Goal: Task Accomplishment & Management: Manage account settings

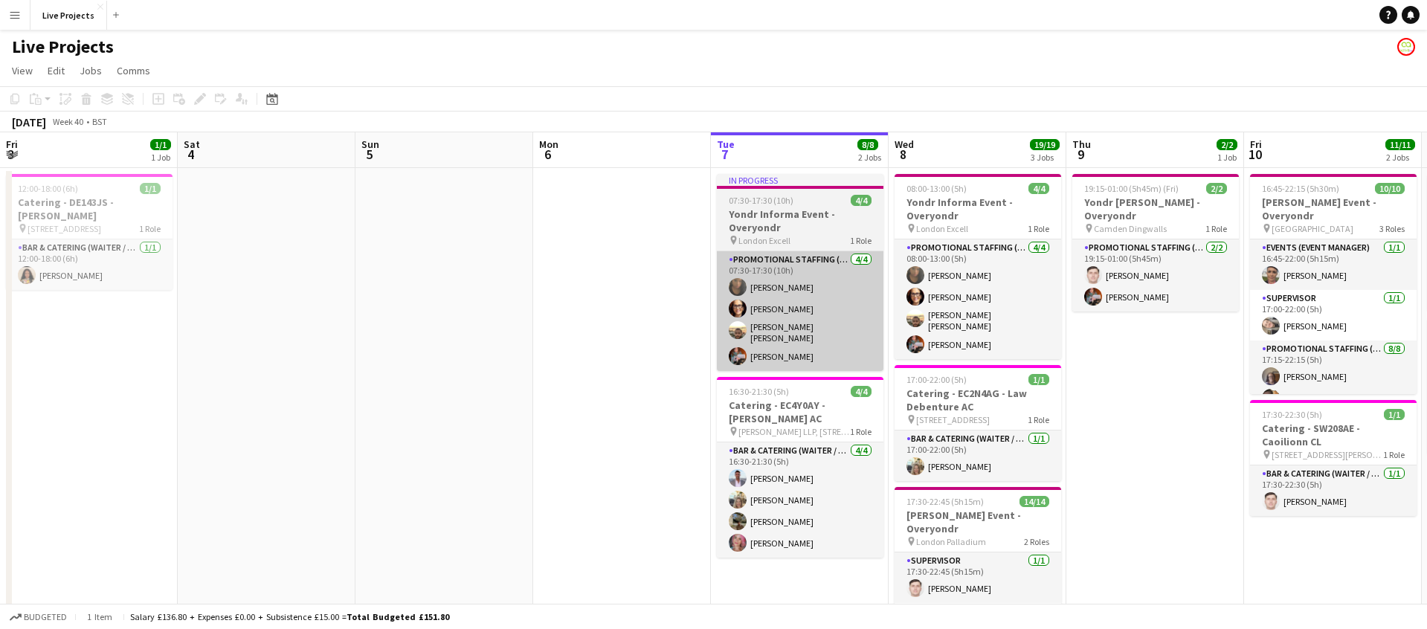
scroll to position [0, 356]
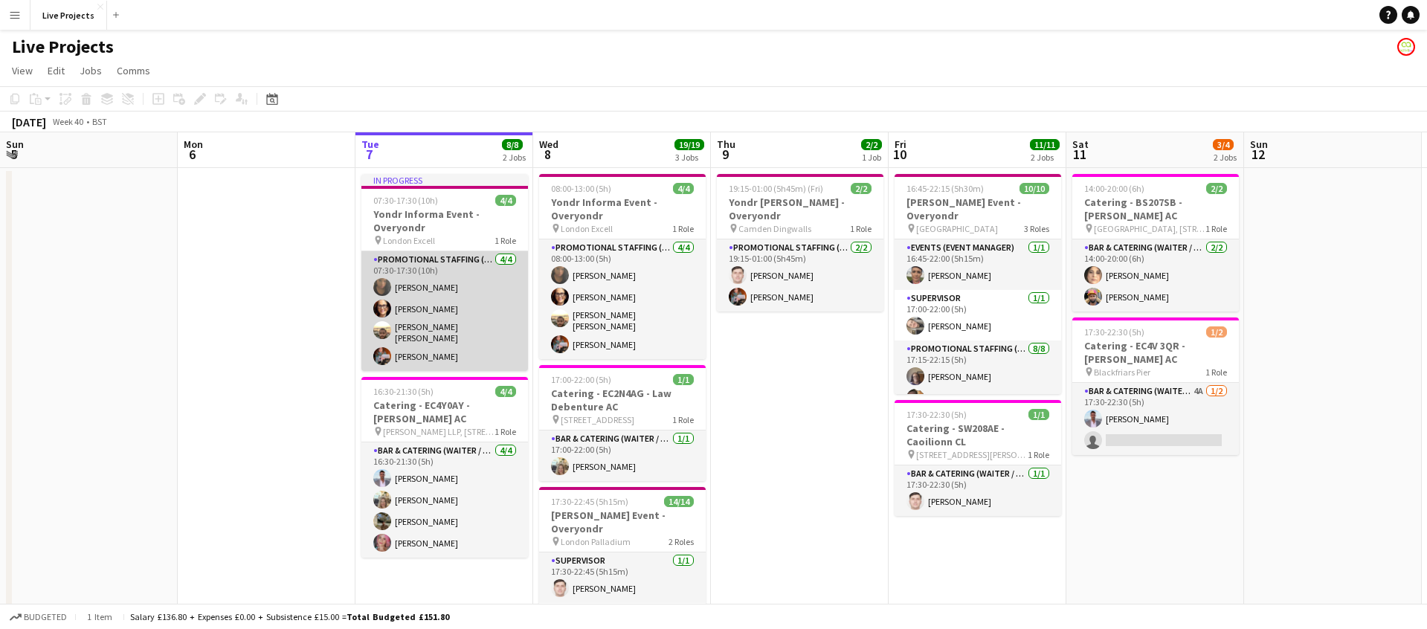
click at [463, 338] on app-card-role "Promotional Staffing (Exhibition Host) 4/4 07:30-17:30 (10h) Alexandra Belgrove…" at bounding box center [445, 311] width 167 height 120
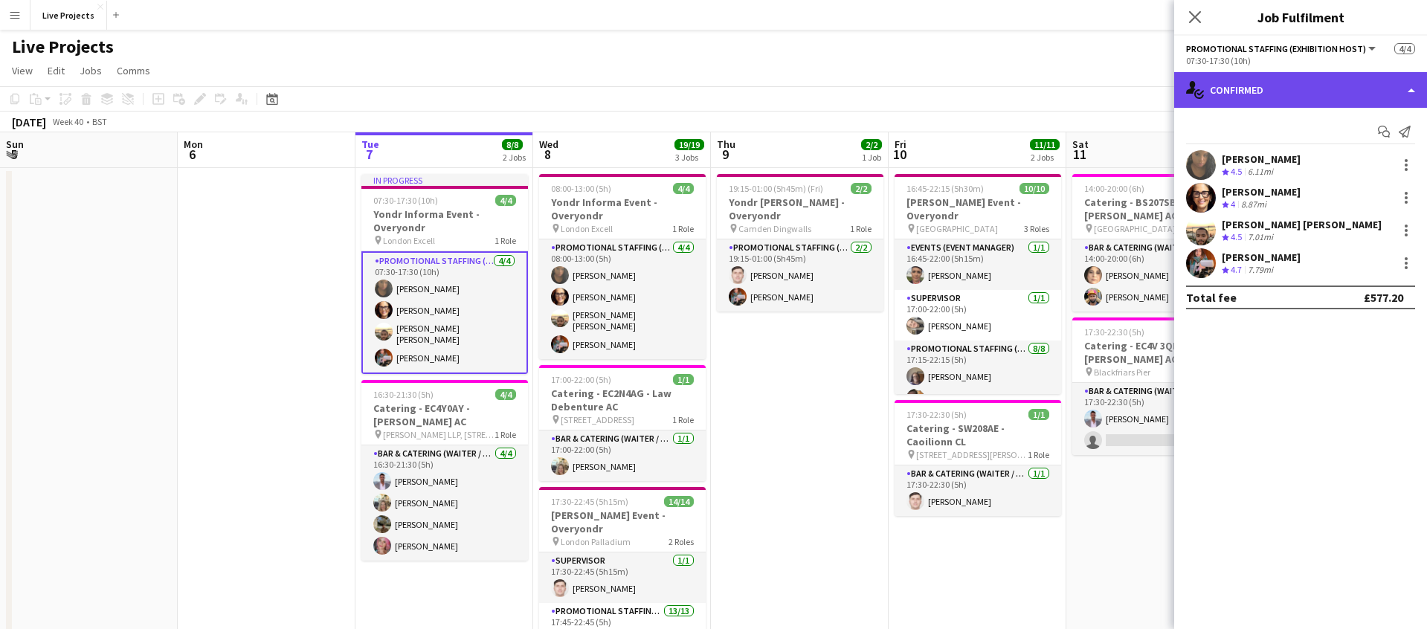
click at [1325, 90] on div "single-neutral-actions-check-2 Confirmed" at bounding box center [1301, 90] width 253 height 36
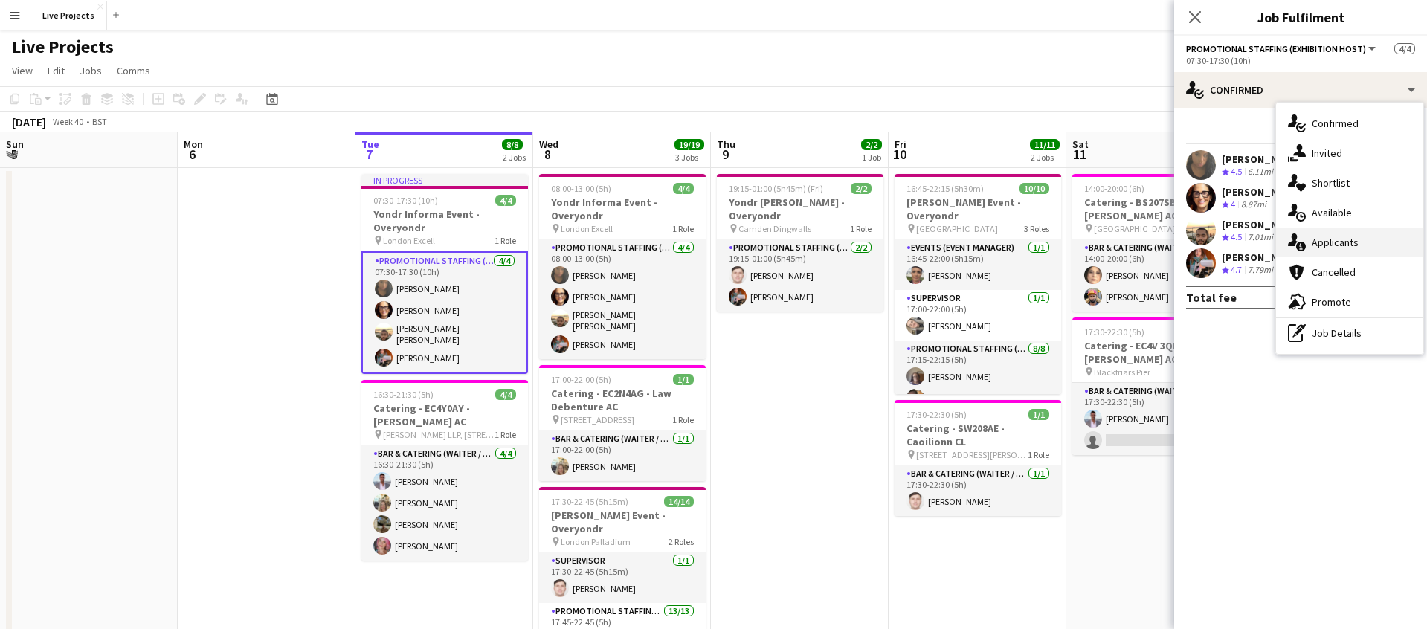
click at [1344, 247] on span "Applicants" at bounding box center [1335, 242] width 47 height 13
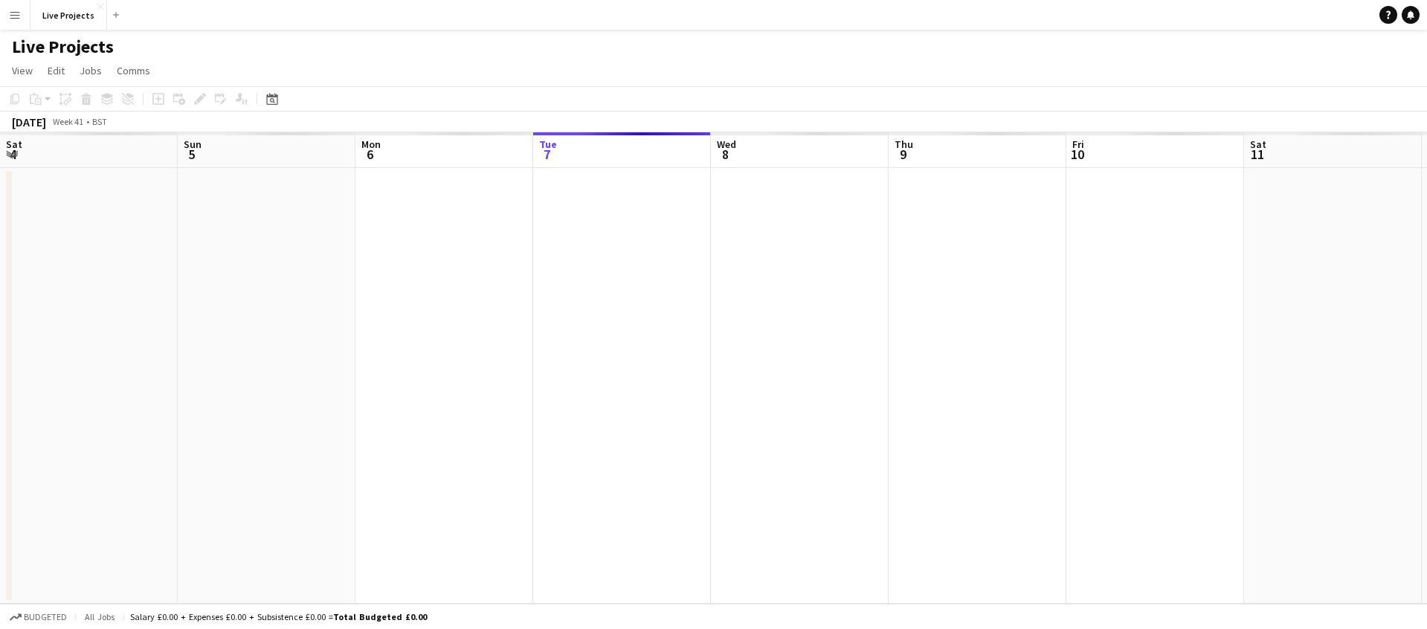
scroll to position [0, 356]
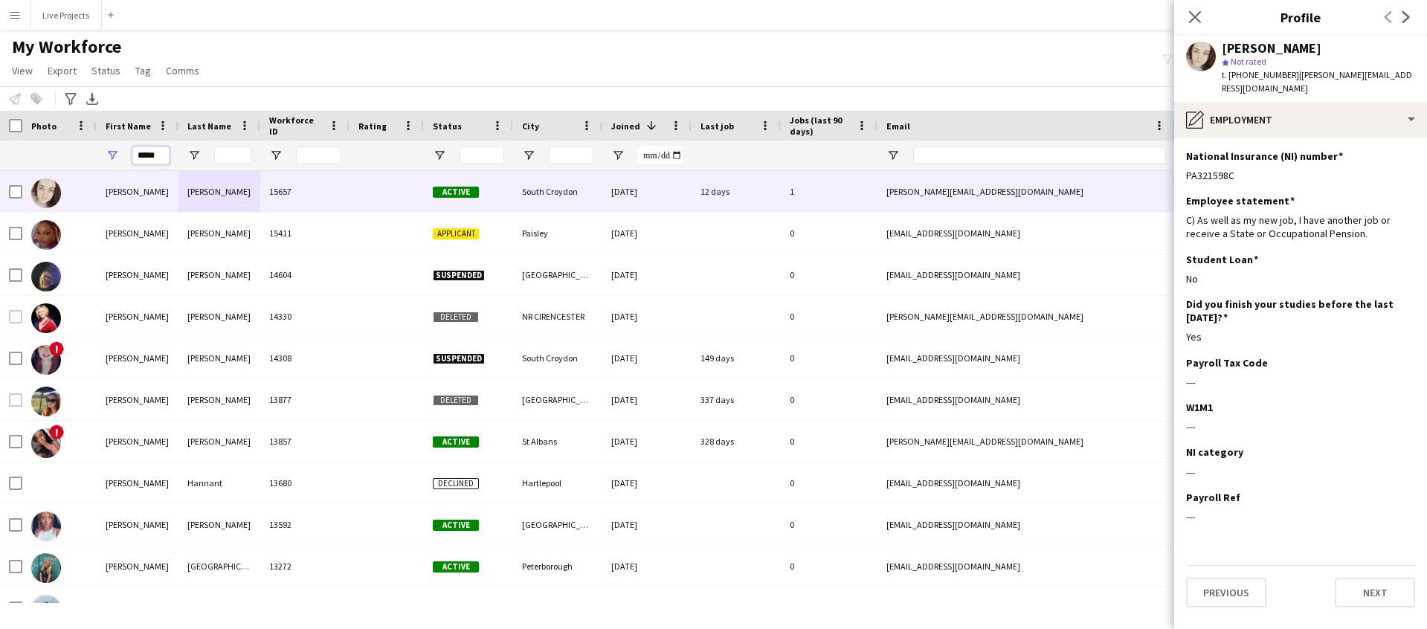
drag, startPoint x: 161, startPoint y: 152, endPoint x: 123, endPoint y: 155, distance: 37.3
click at [123, 155] on div "*****" at bounding box center [138, 156] width 82 height 30
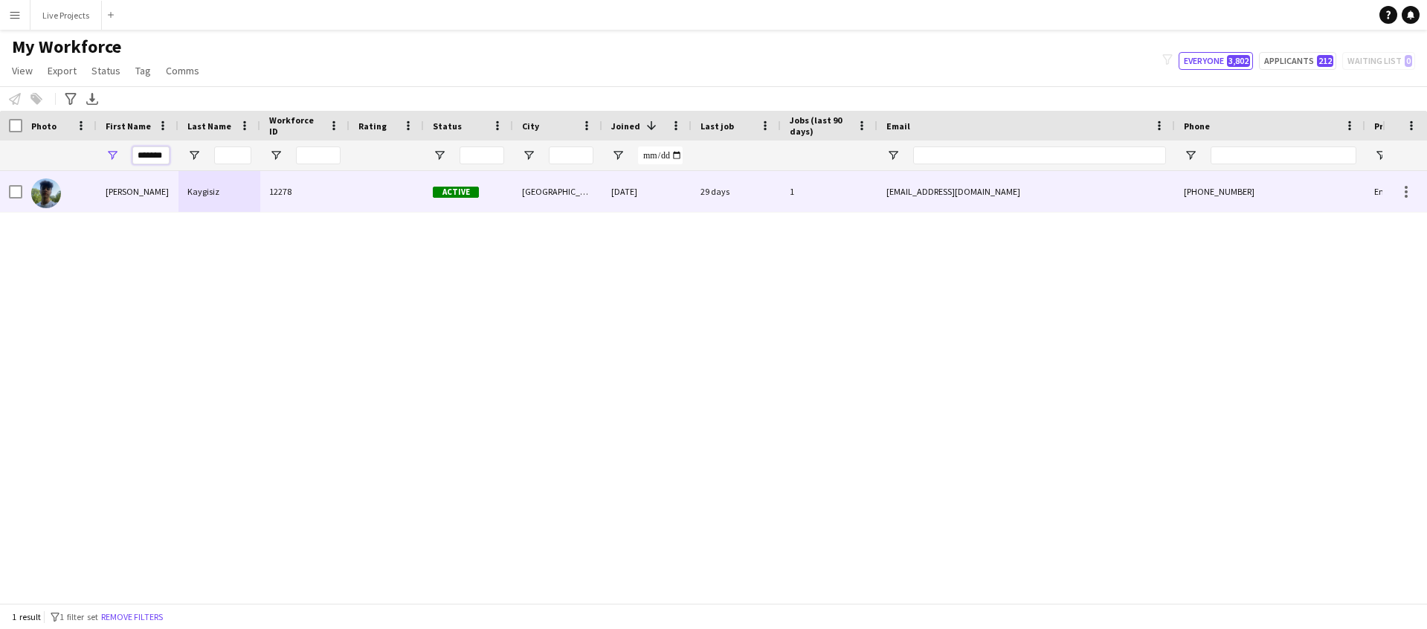
type input "*******"
click at [124, 189] on div "[PERSON_NAME]" at bounding box center [138, 191] width 82 height 41
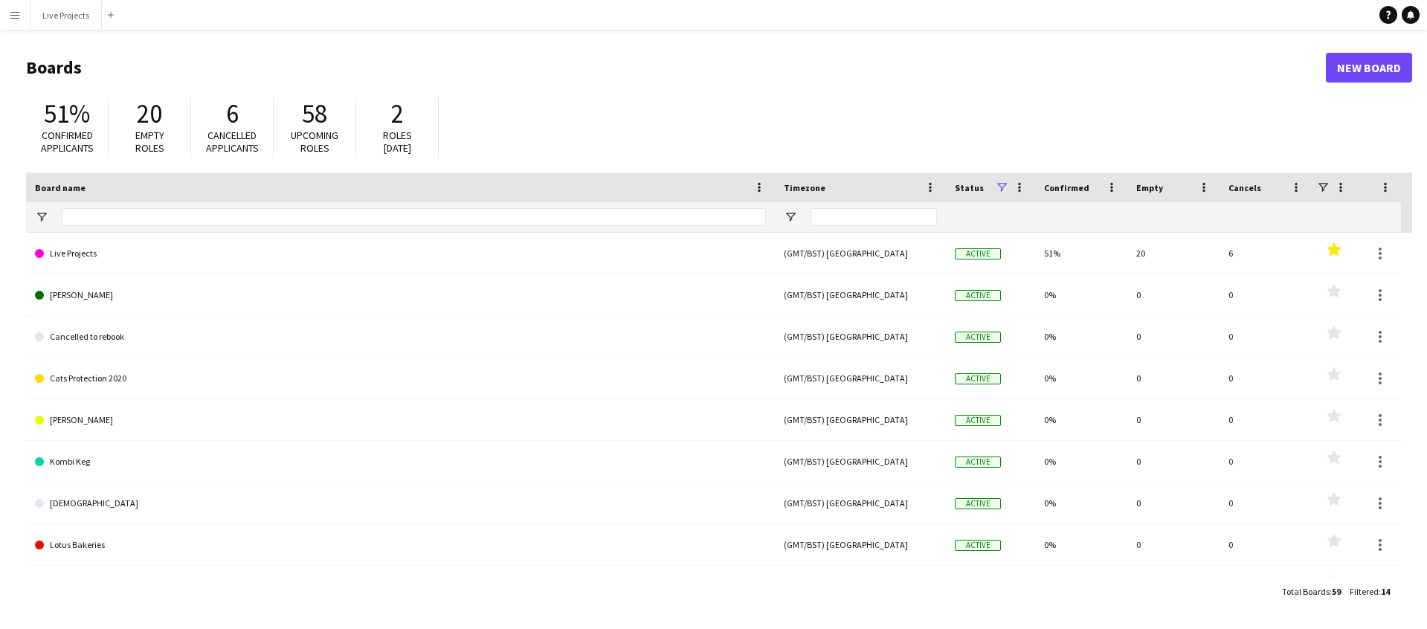
click at [18, 13] on app-icon "Menu" at bounding box center [15, 15] width 12 height 12
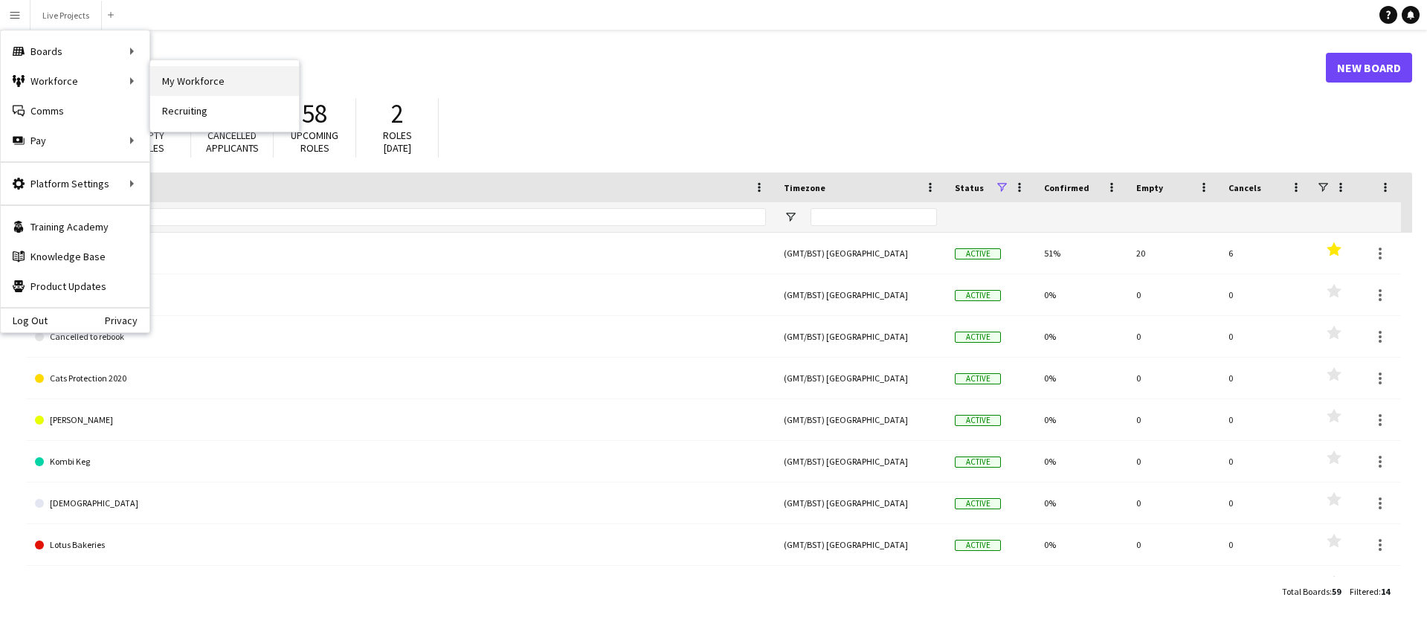
click at [218, 82] on link "My Workforce" at bounding box center [224, 81] width 149 height 30
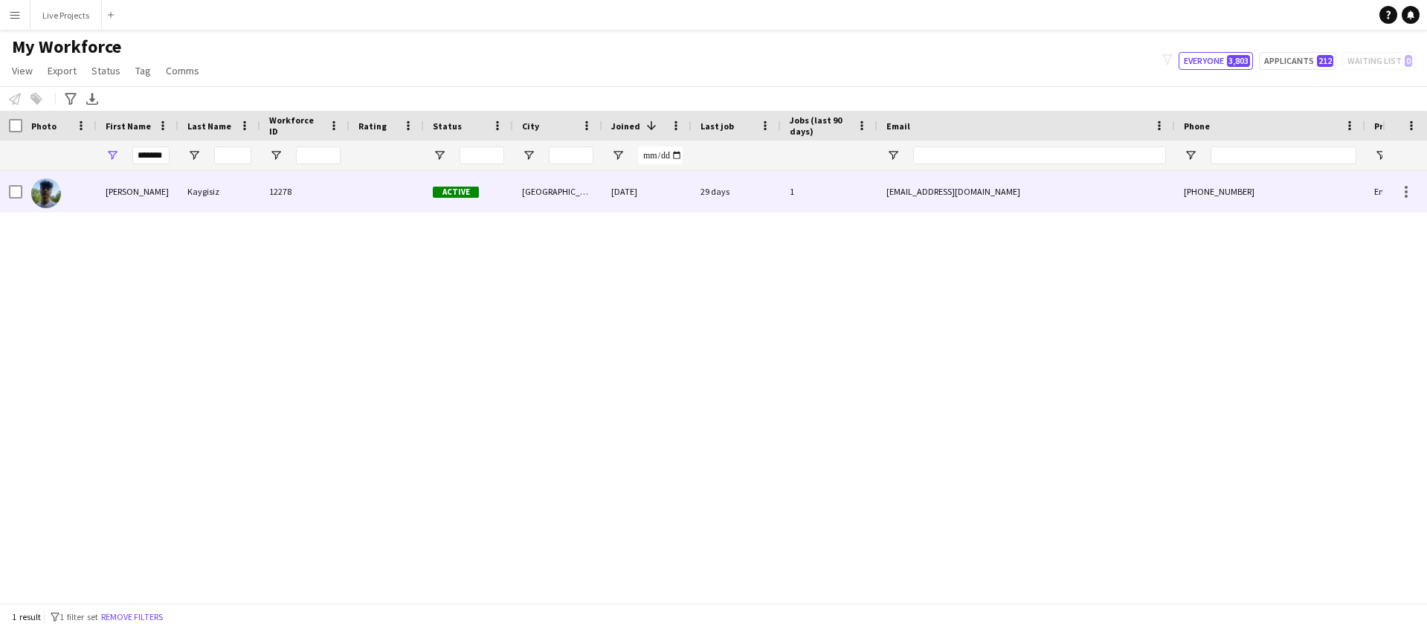
click at [179, 190] on div "Kaygisiz" at bounding box center [220, 191] width 82 height 41
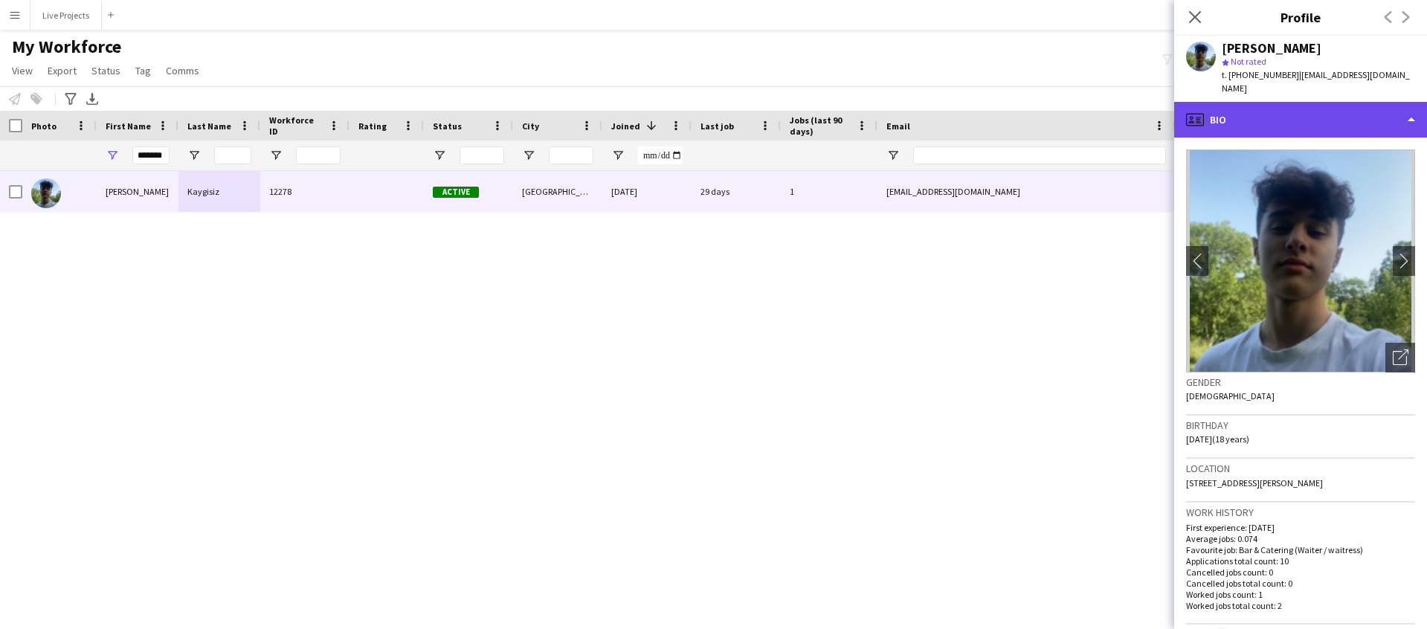
click at [1341, 121] on div "profile Bio" at bounding box center [1301, 120] width 253 height 36
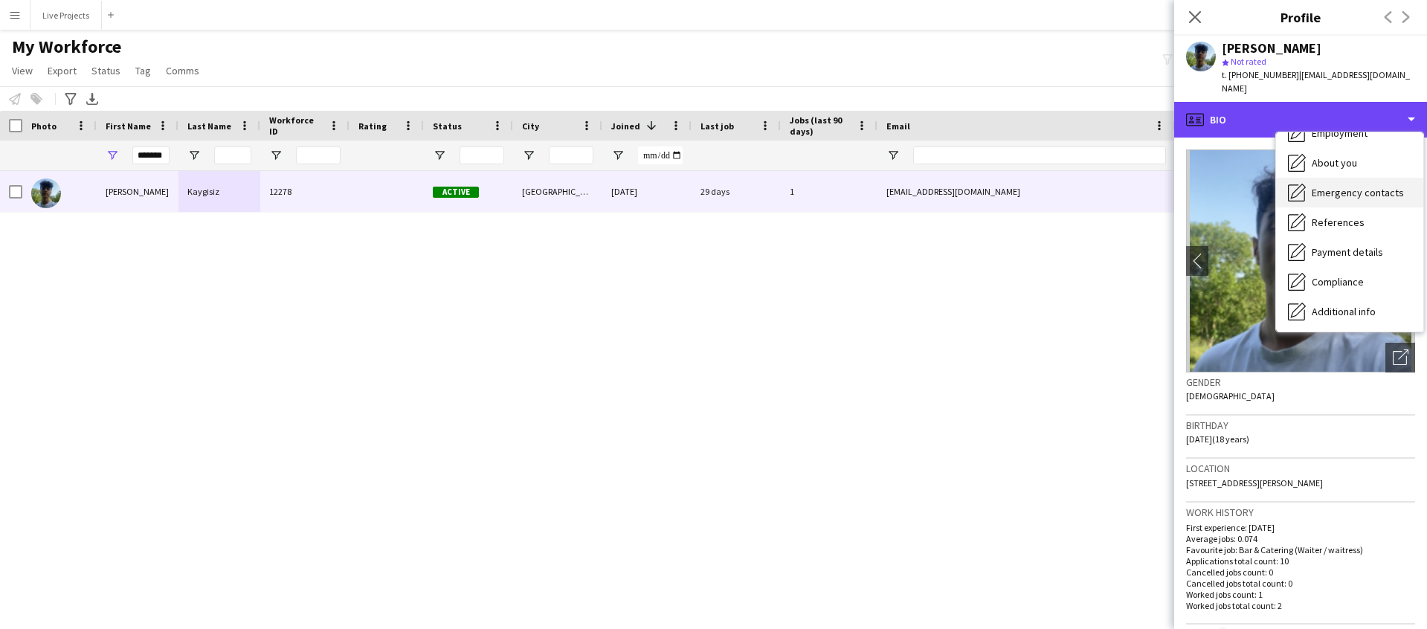
scroll to position [170, 0]
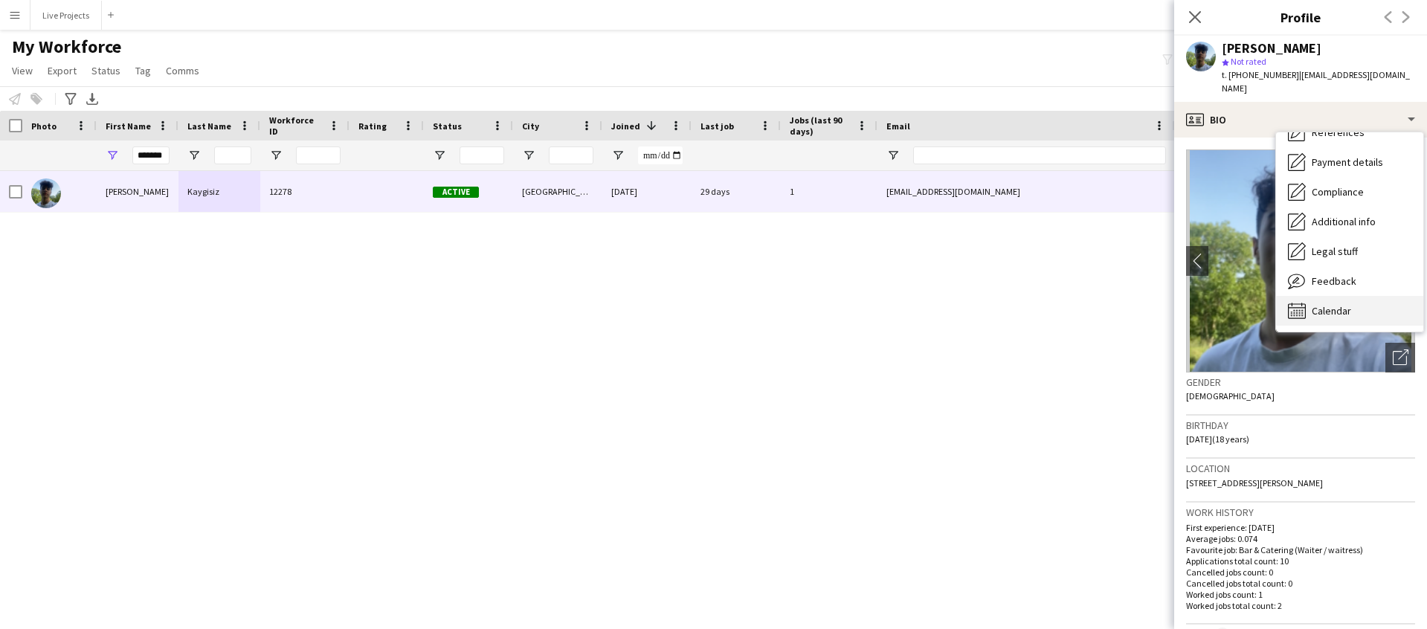
click at [1341, 306] on span "Calendar" at bounding box center [1331, 310] width 39 height 13
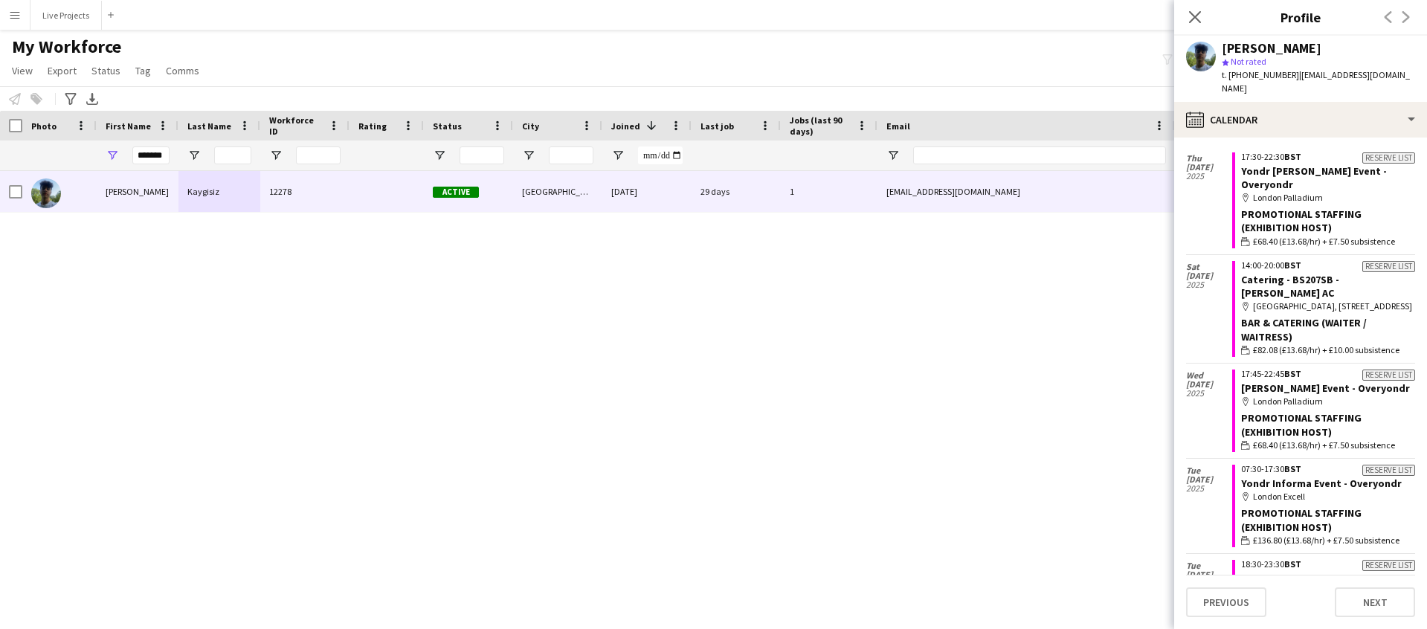
scroll to position [0, 0]
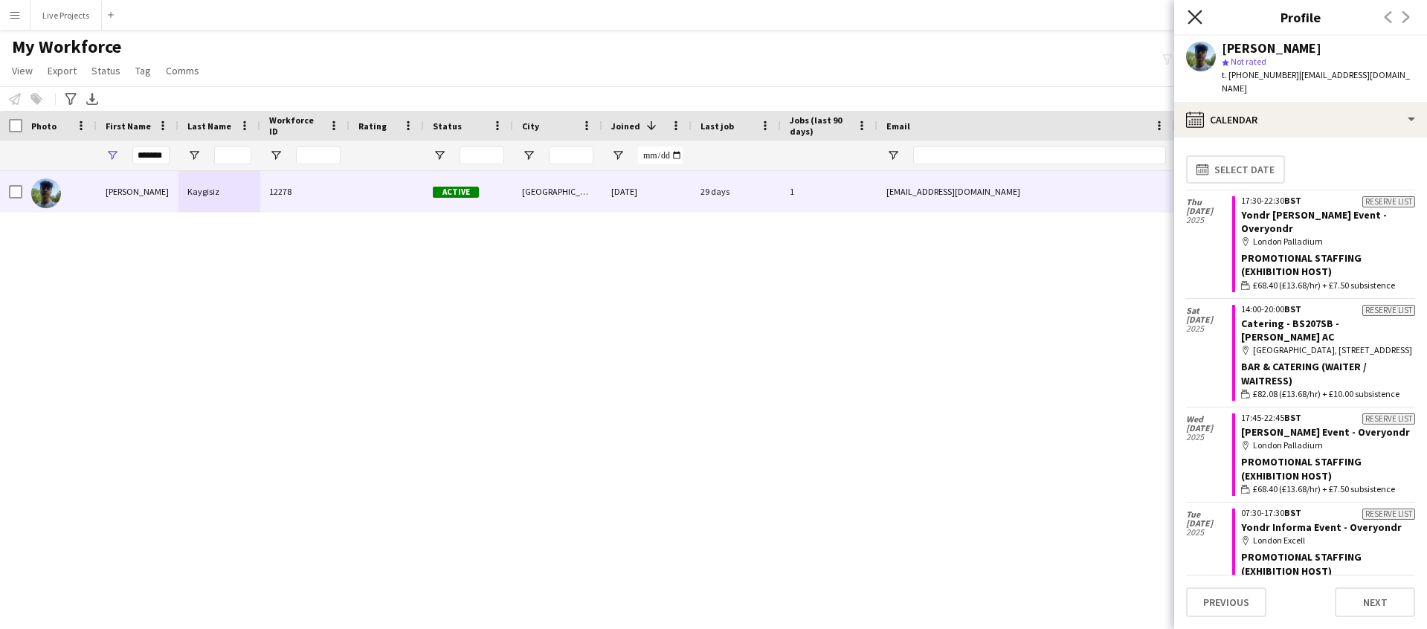
click at [1192, 16] on icon "Close pop-in" at bounding box center [1195, 17] width 14 height 14
